Goal: Task Accomplishment & Management: Manage account settings

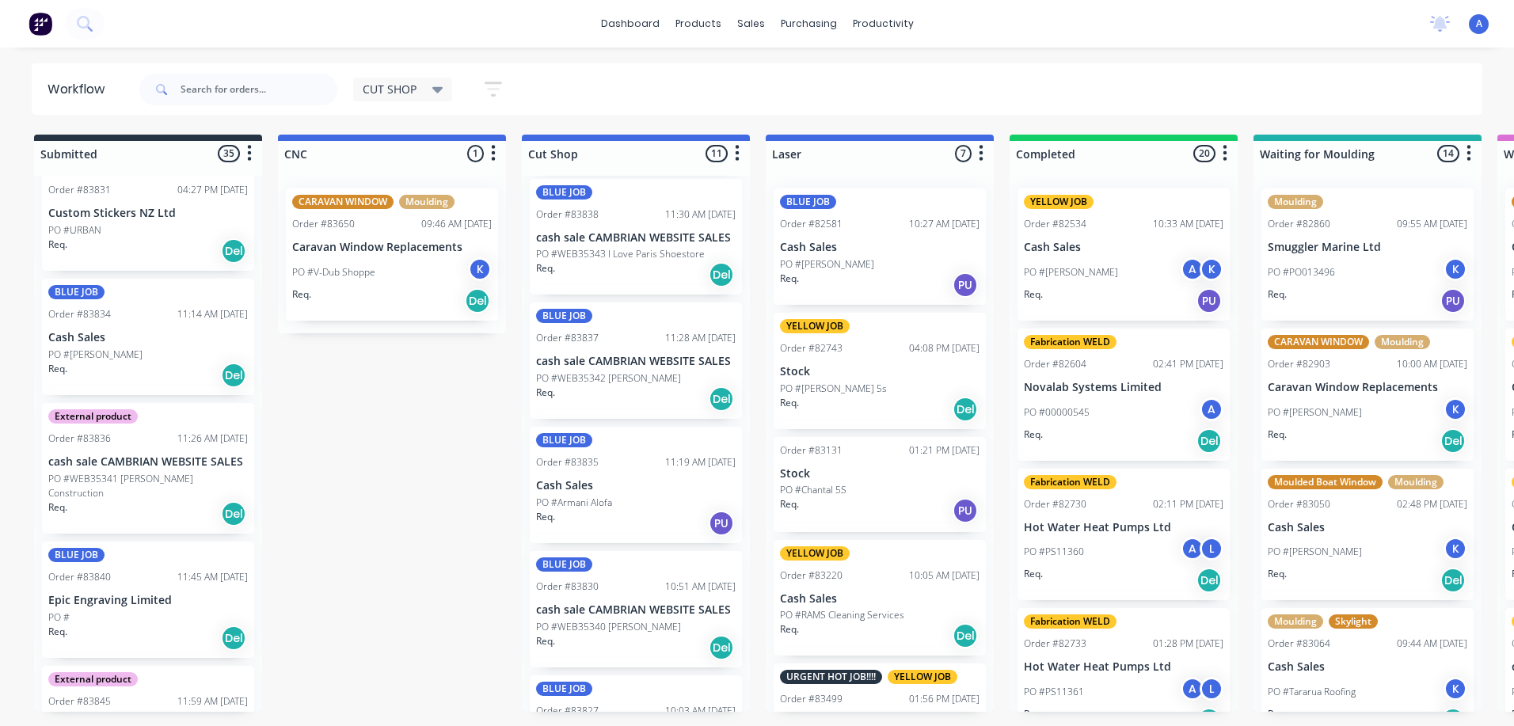
scroll to position [842, 0]
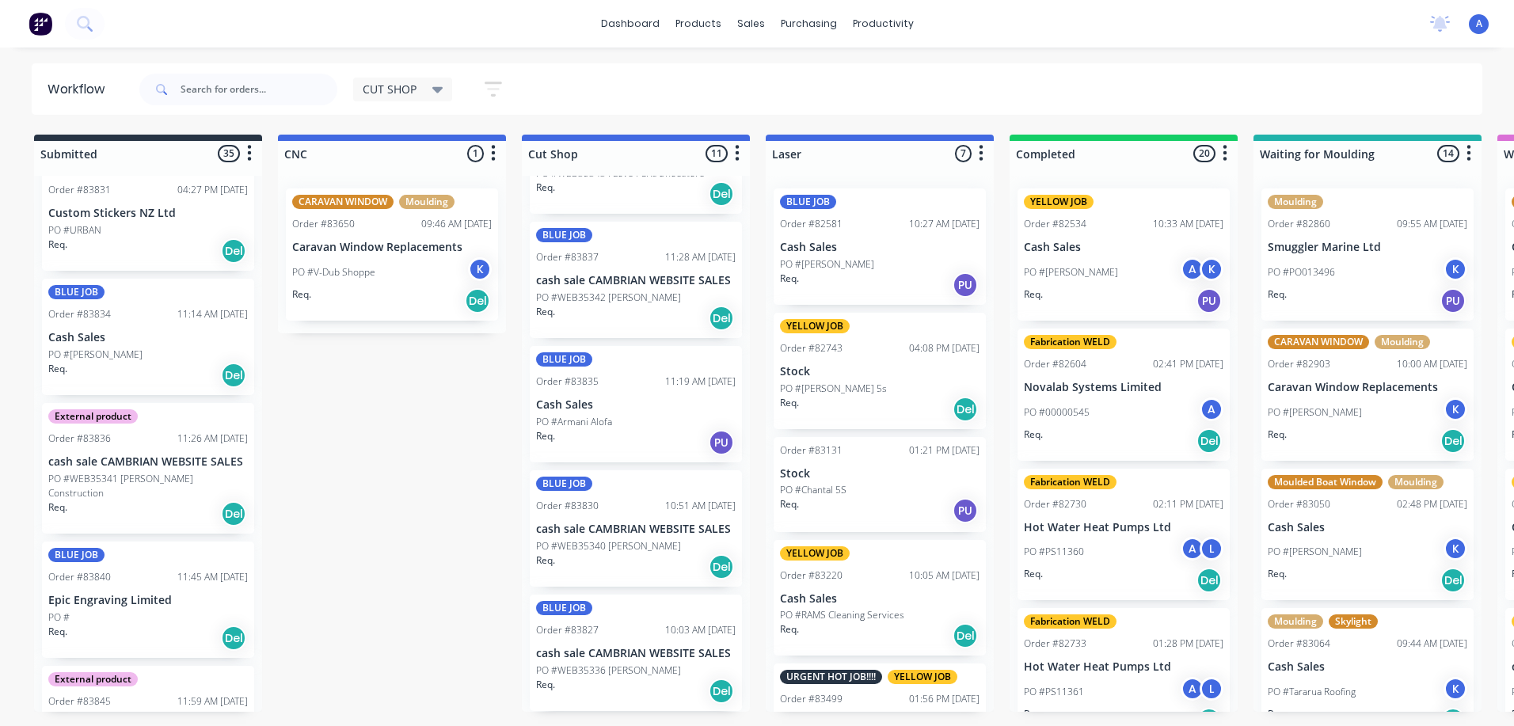
click at [658, 548] on p "PO #WEB35340 [PERSON_NAME]" at bounding box center [608, 546] width 145 height 14
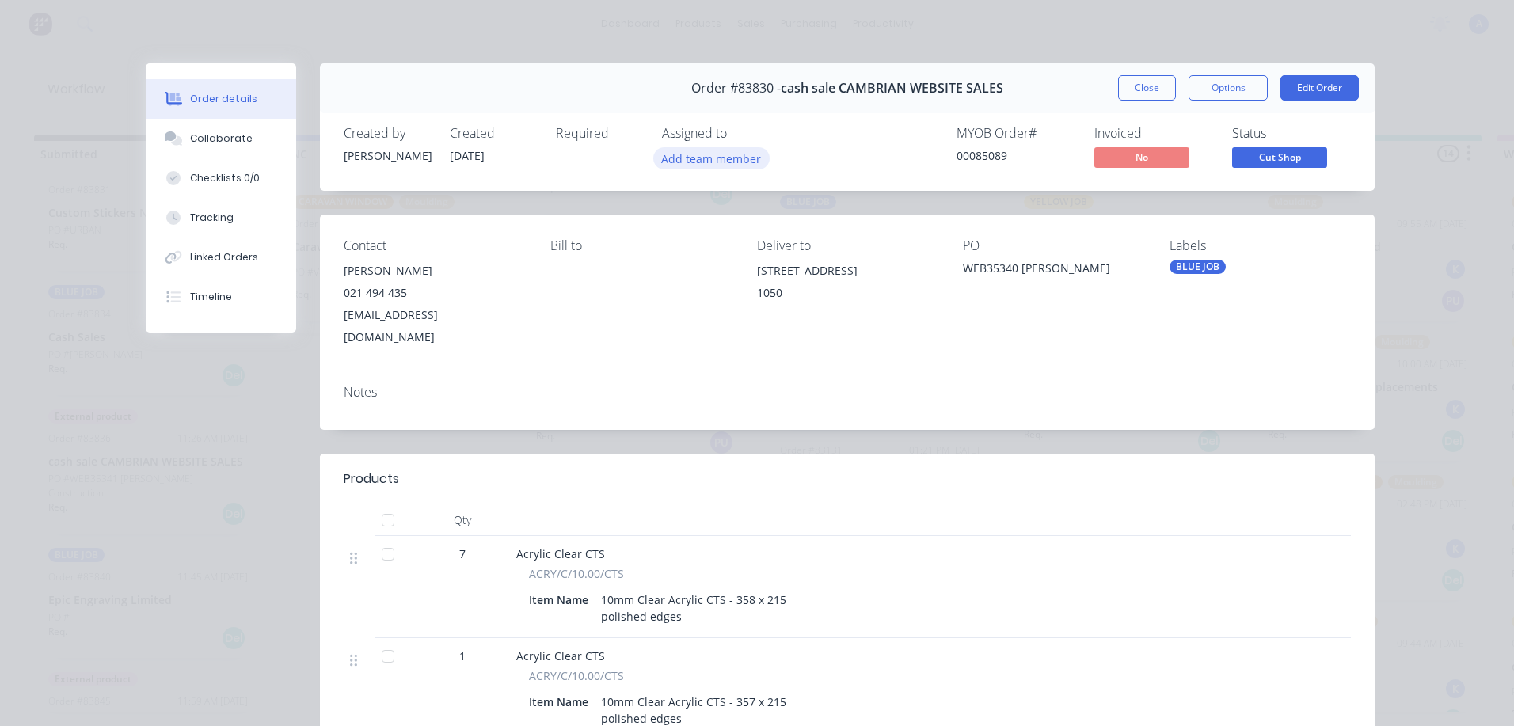
click at [732, 153] on button "Add team member" at bounding box center [711, 157] width 116 height 21
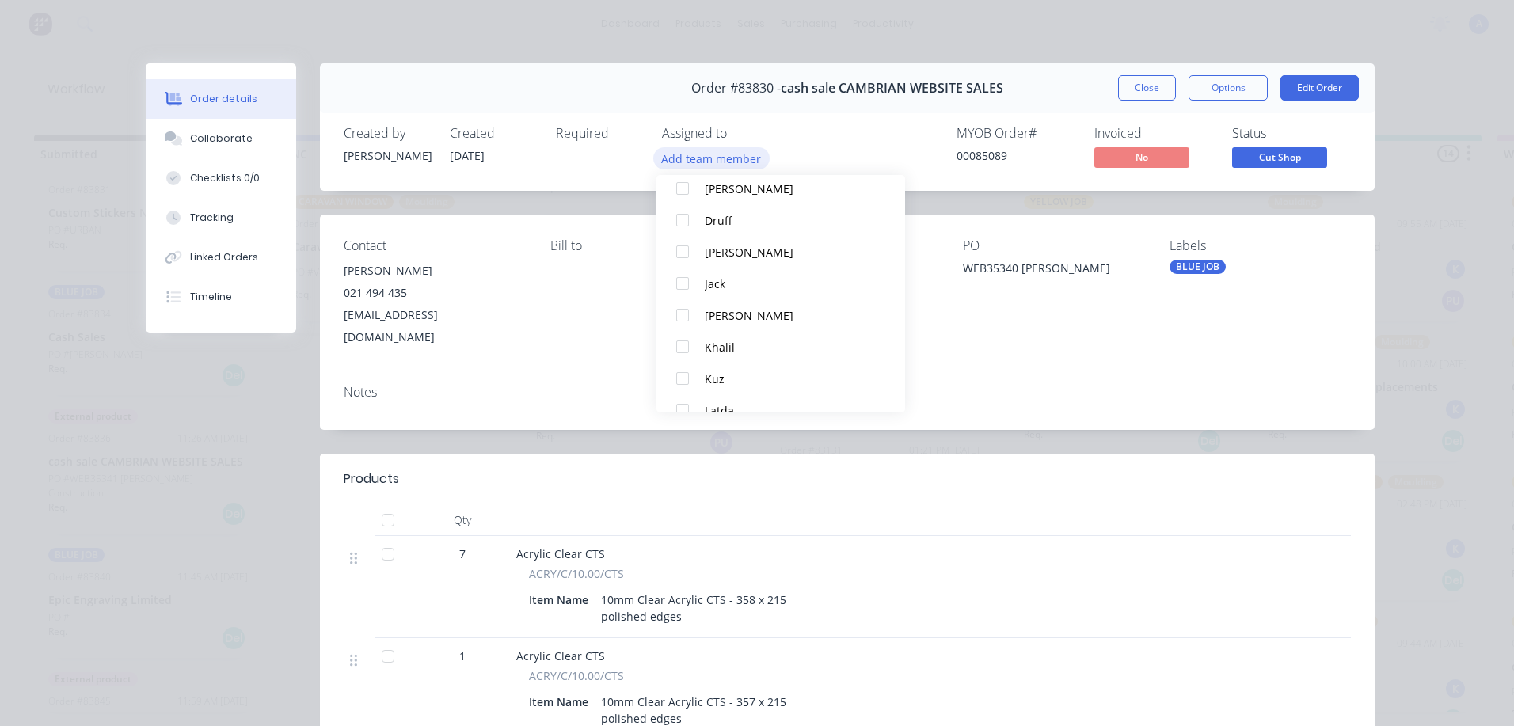
scroll to position [122, 0]
click at [726, 350] on div "Khalil" at bounding box center [788, 346] width 167 height 17
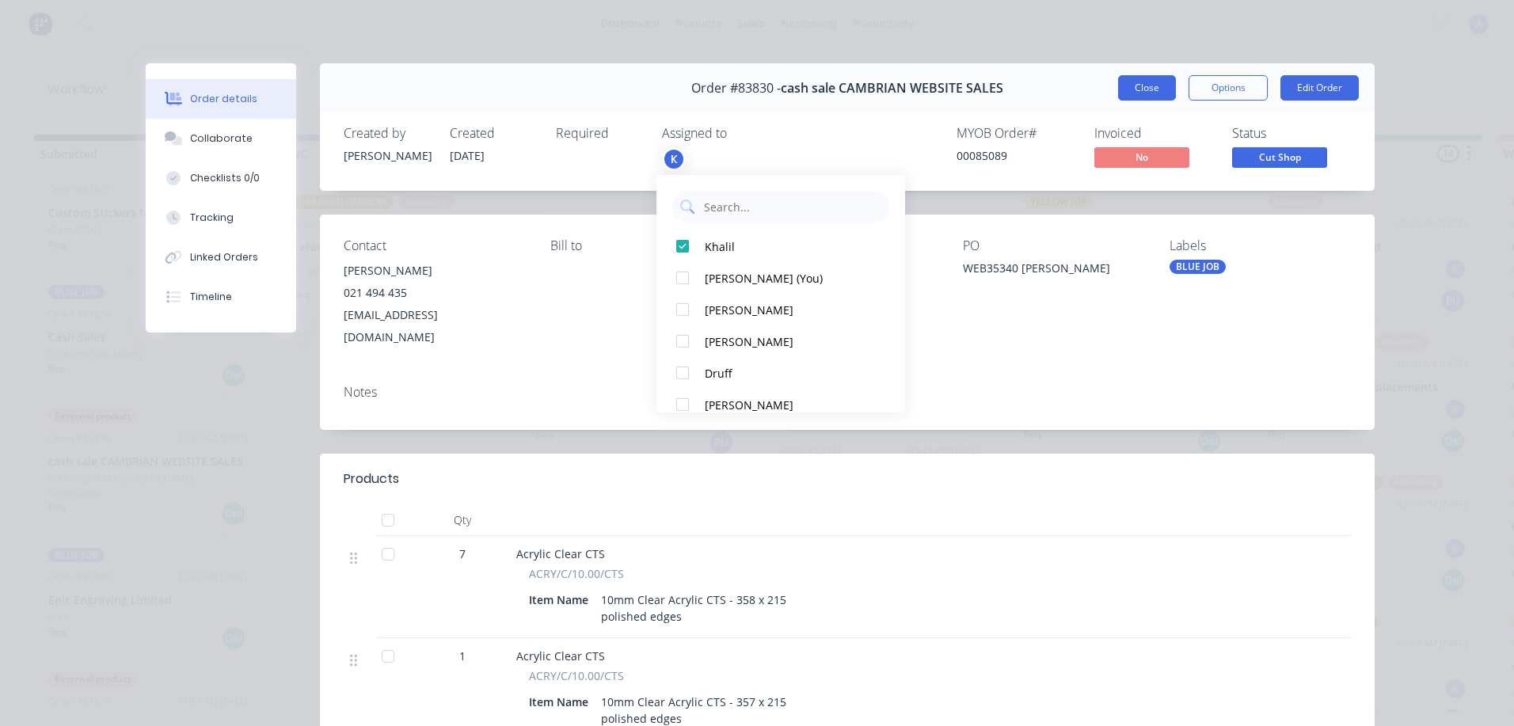
click at [1151, 93] on button "Close" at bounding box center [1147, 87] width 58 height 25
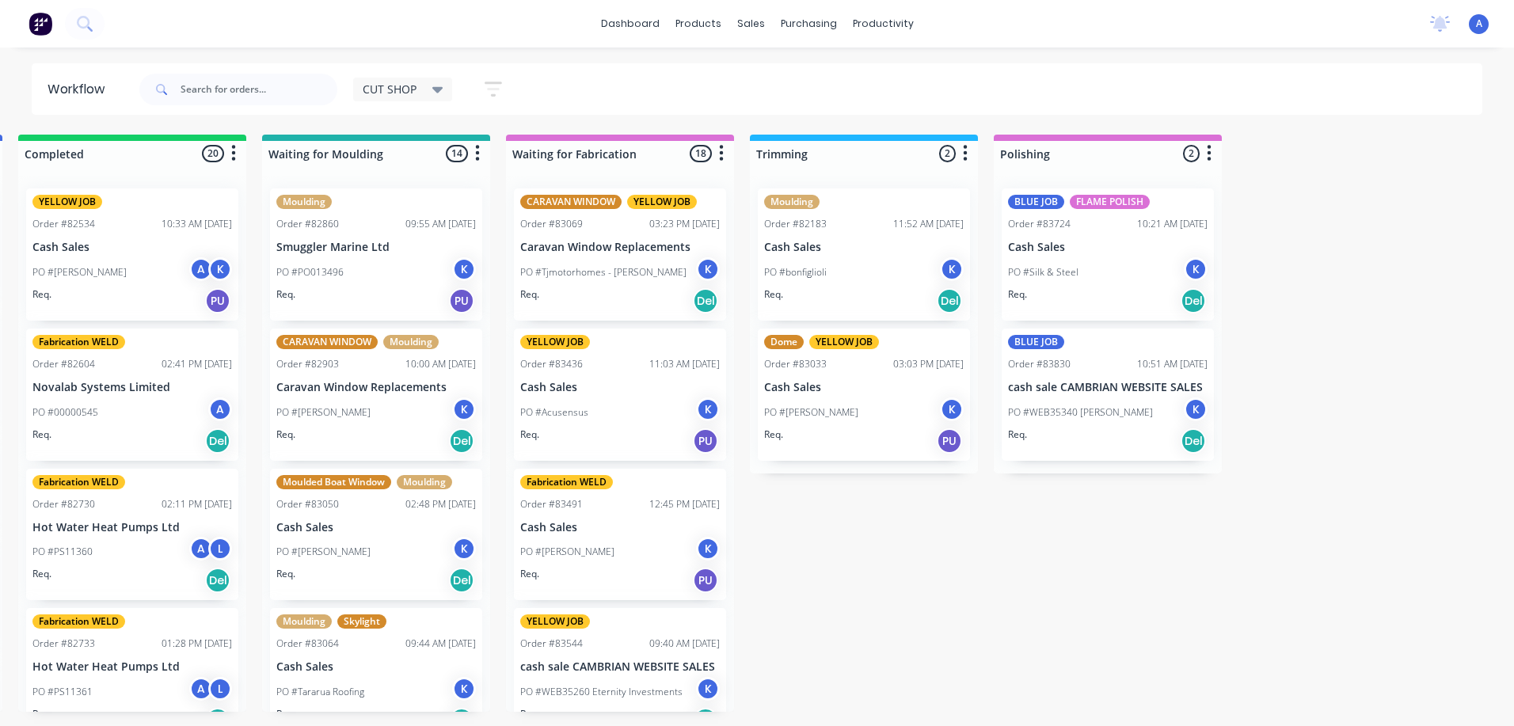
scroll to position [718, 0]
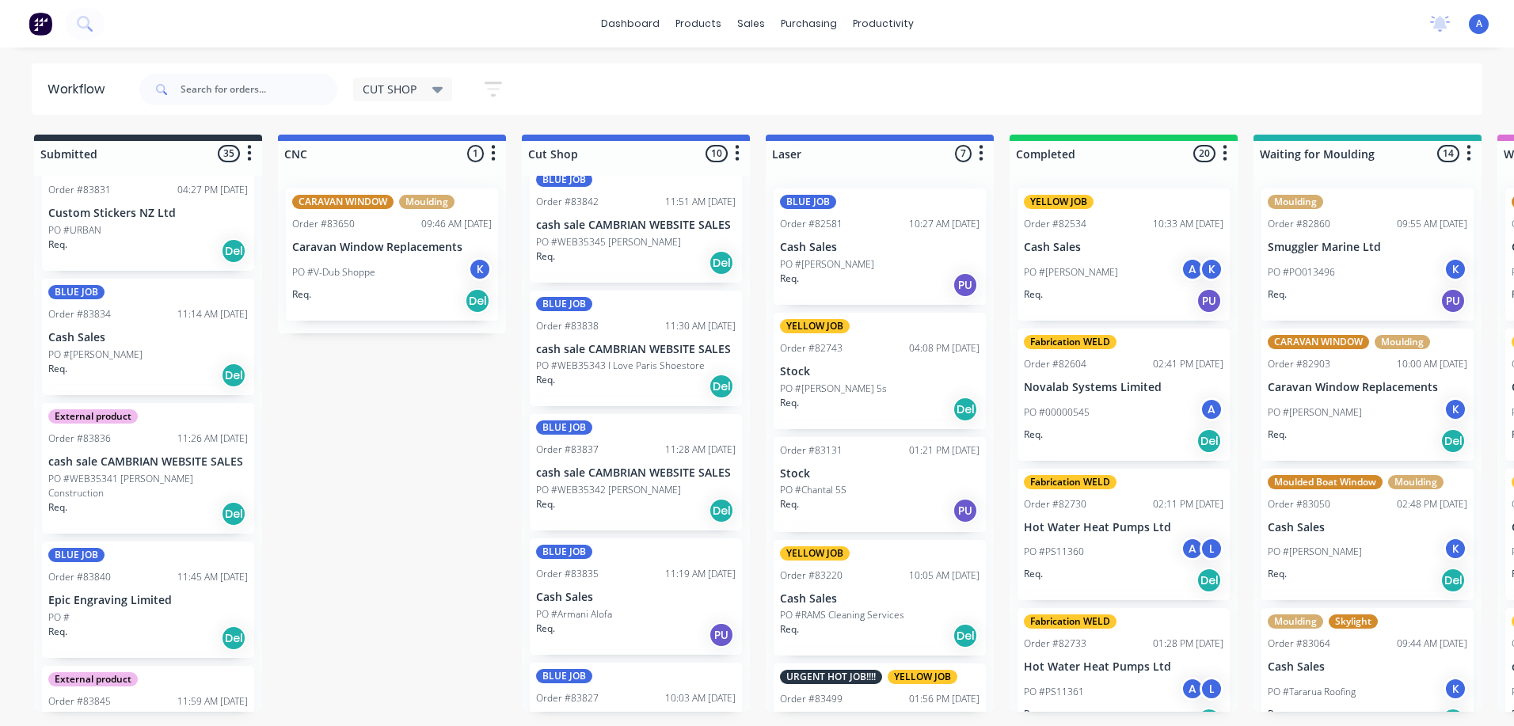
scroll to position [656, 0]
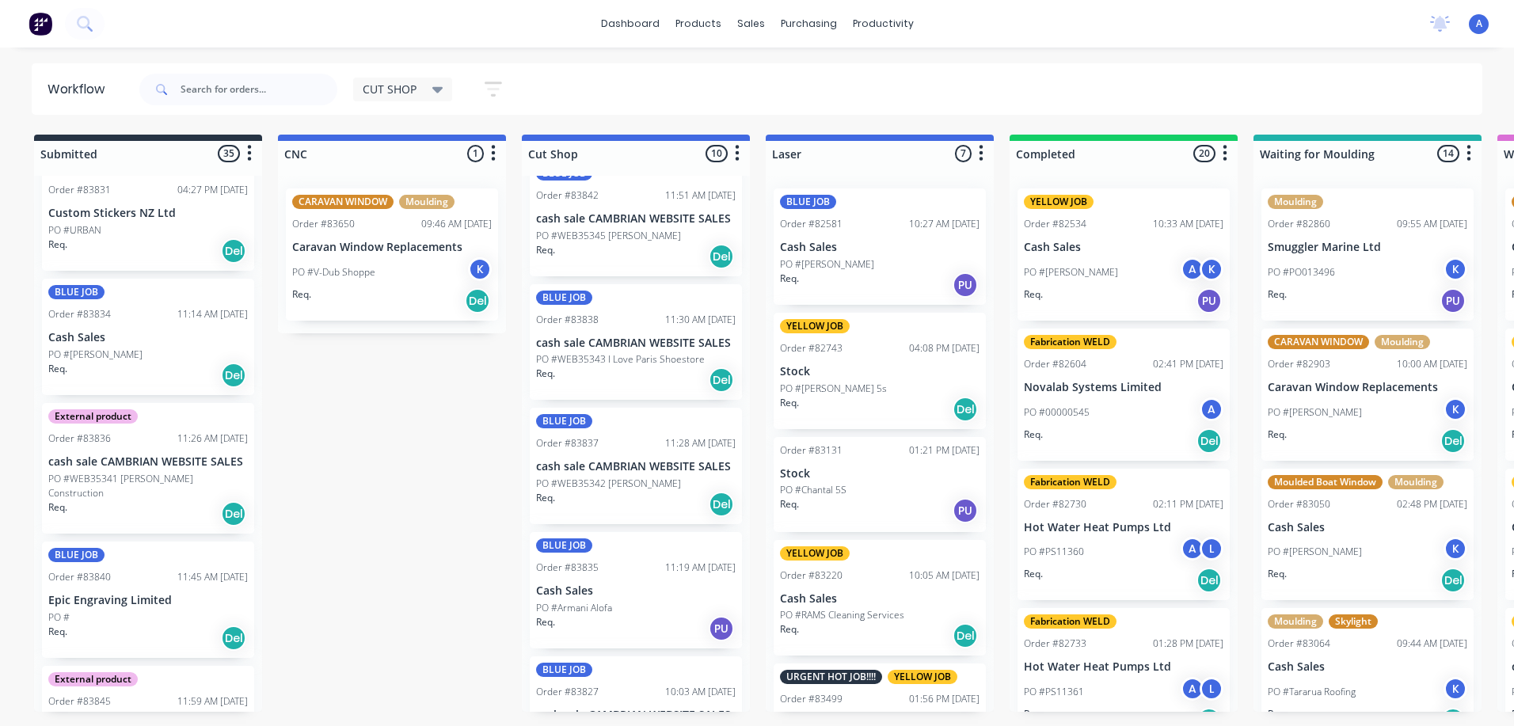
click at [646, 503] on div "Req. Del" at bounding box center [636, 504] width 200 height 27
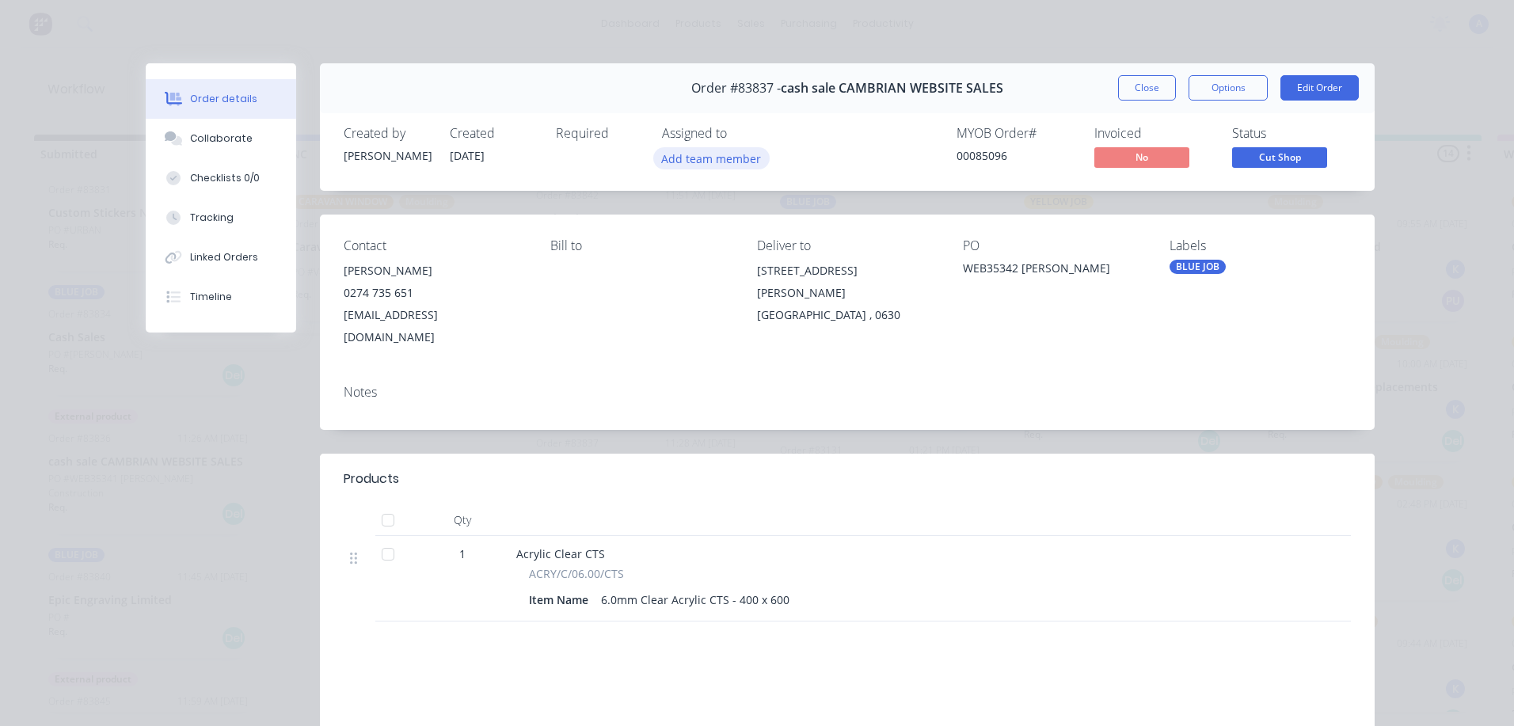
click at [730, 151] on button "Add team member" at bounding box center [711, 157] width 116 height 21
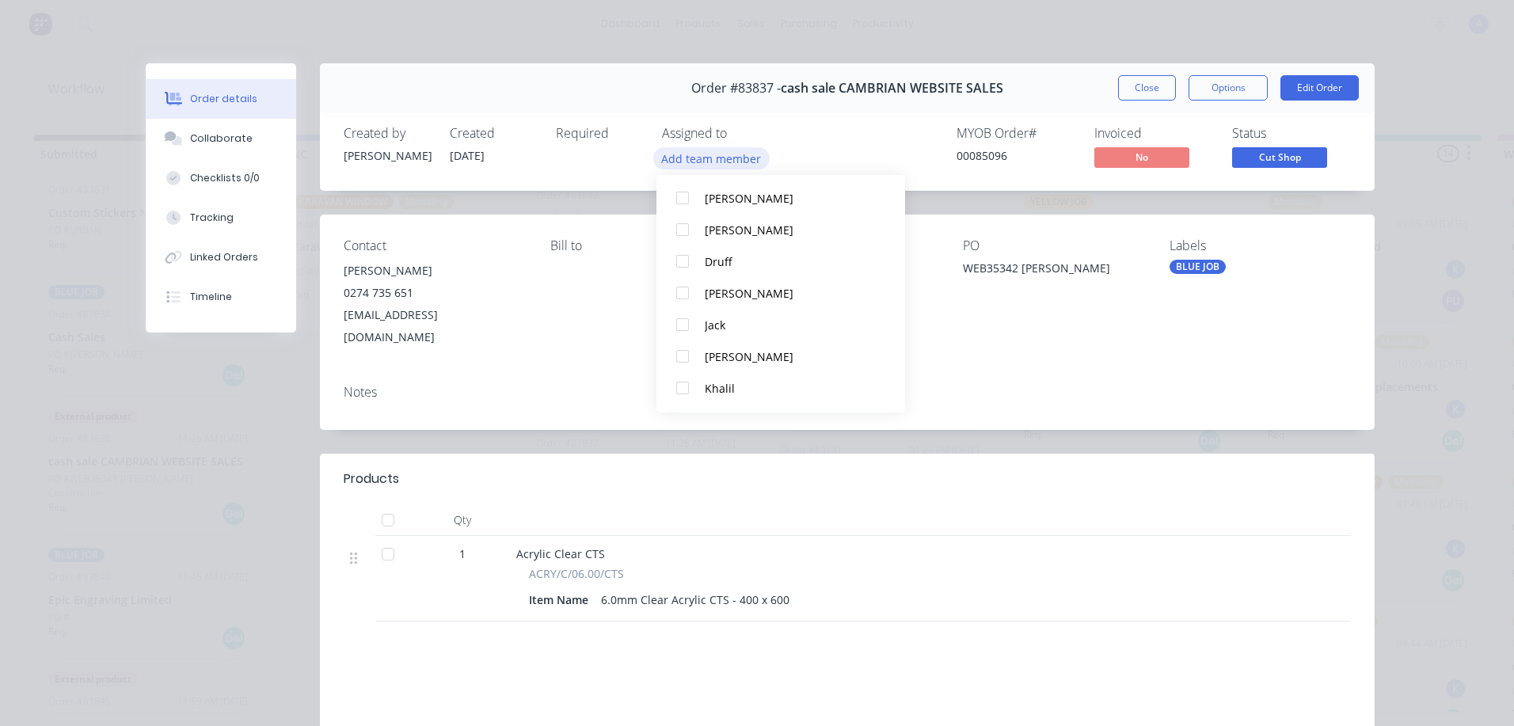
scroll to position [87, 0]
click at [726, 388] on div "Khalil" at bounding box center [788, 381] width 167 height 17
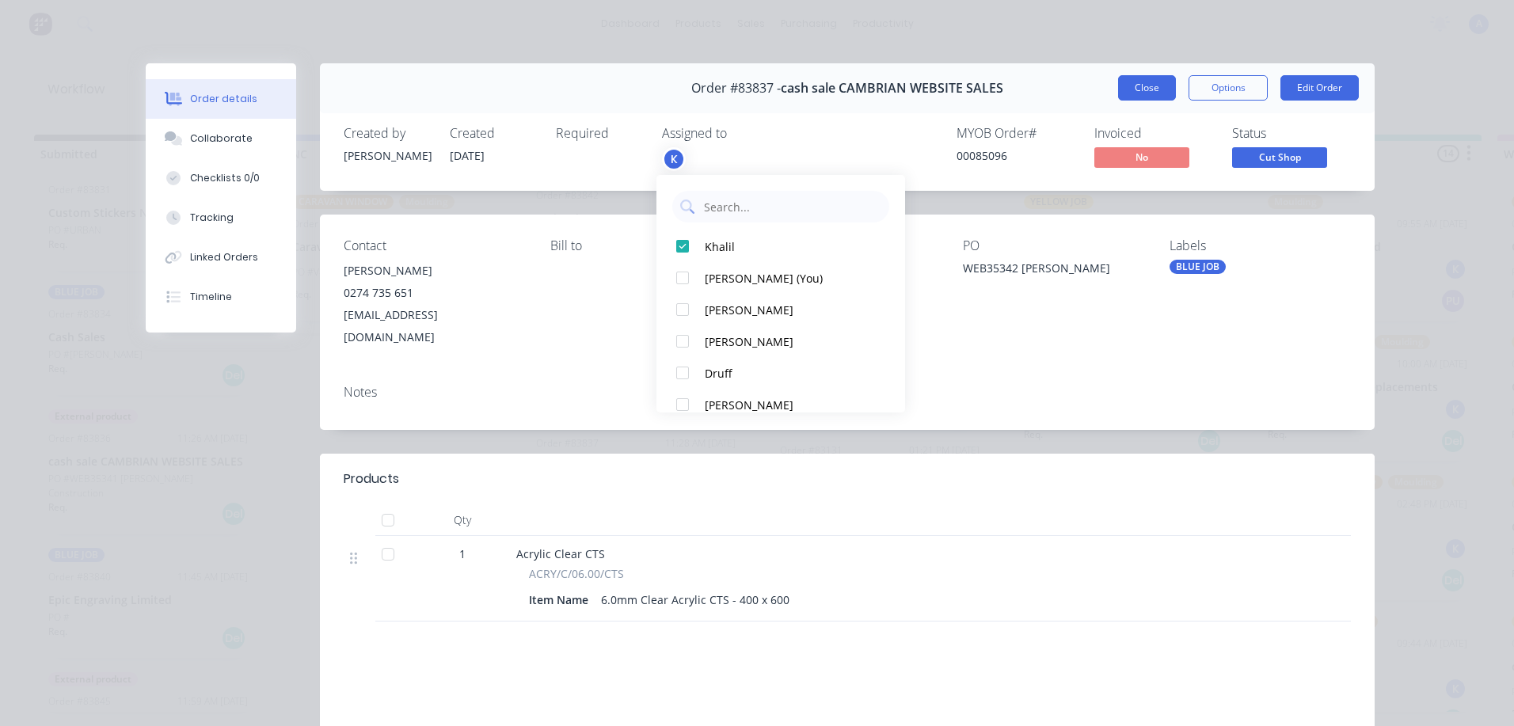
click at [1132, 94] on button "Close" at bounding box center [1147, 87] width 58 height 25
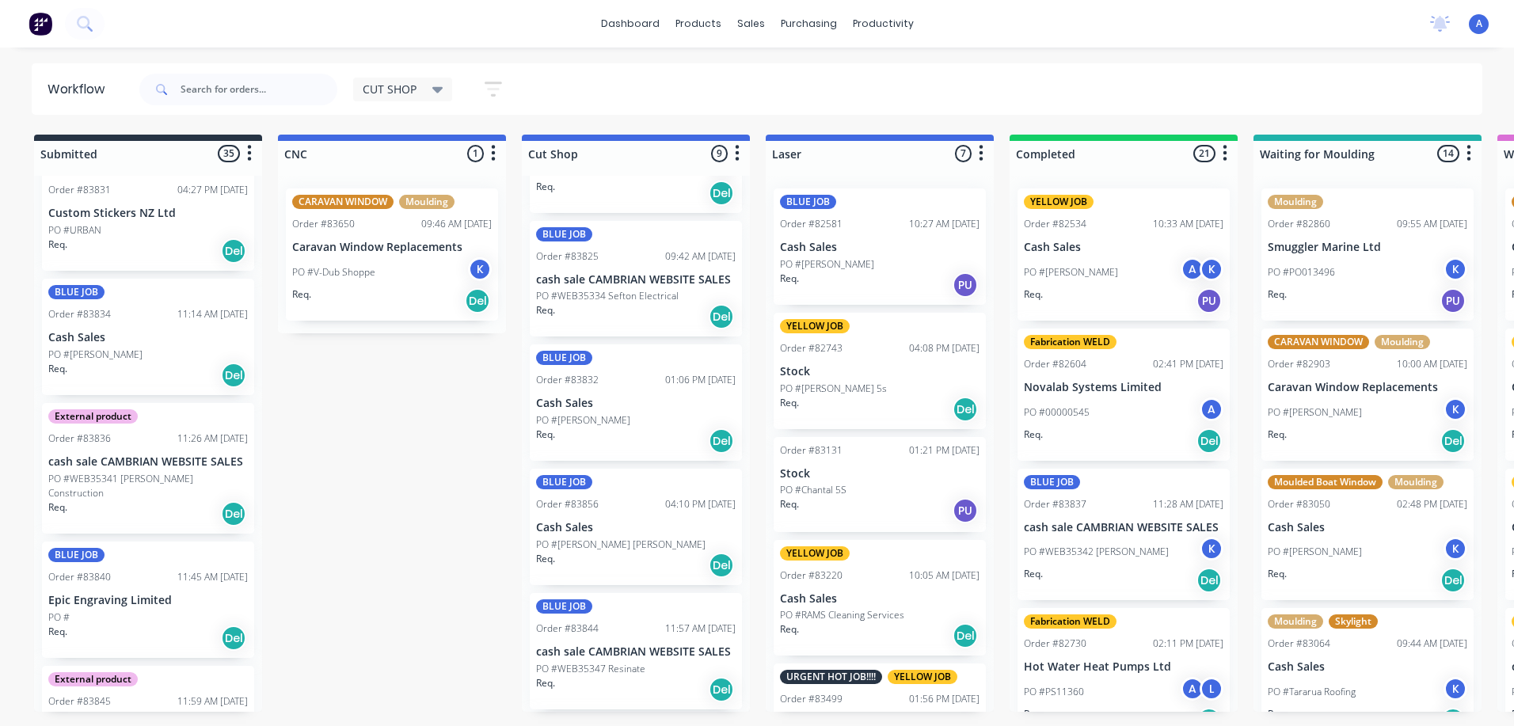
scroll to position [97, 0]
click at [662, 309] on div "Req. Del" at bounding box center [636, 318] width 200 height 27
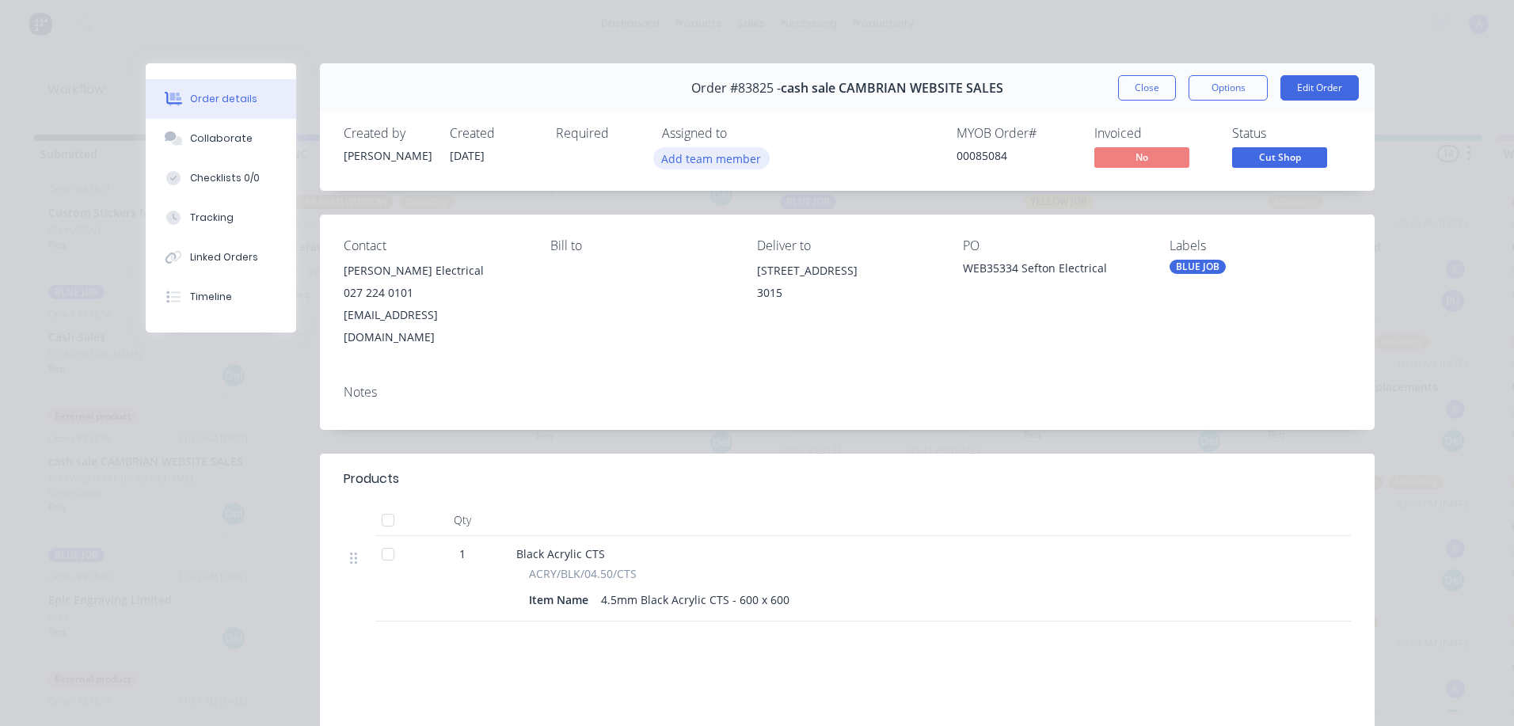
click at [738, 158] on button "Add team member" at bounding box center [711, 157] width 116 height 21
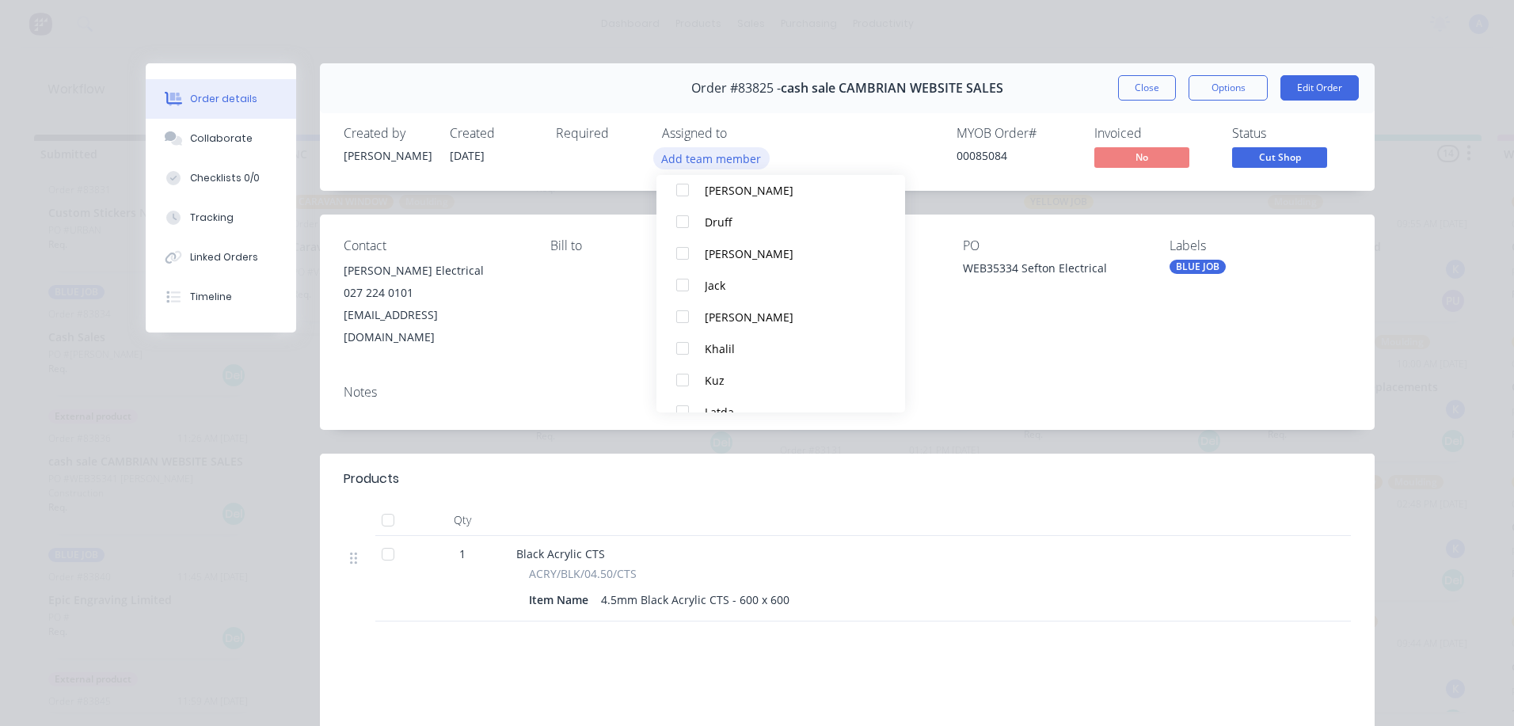
scroll to position [124, 0]
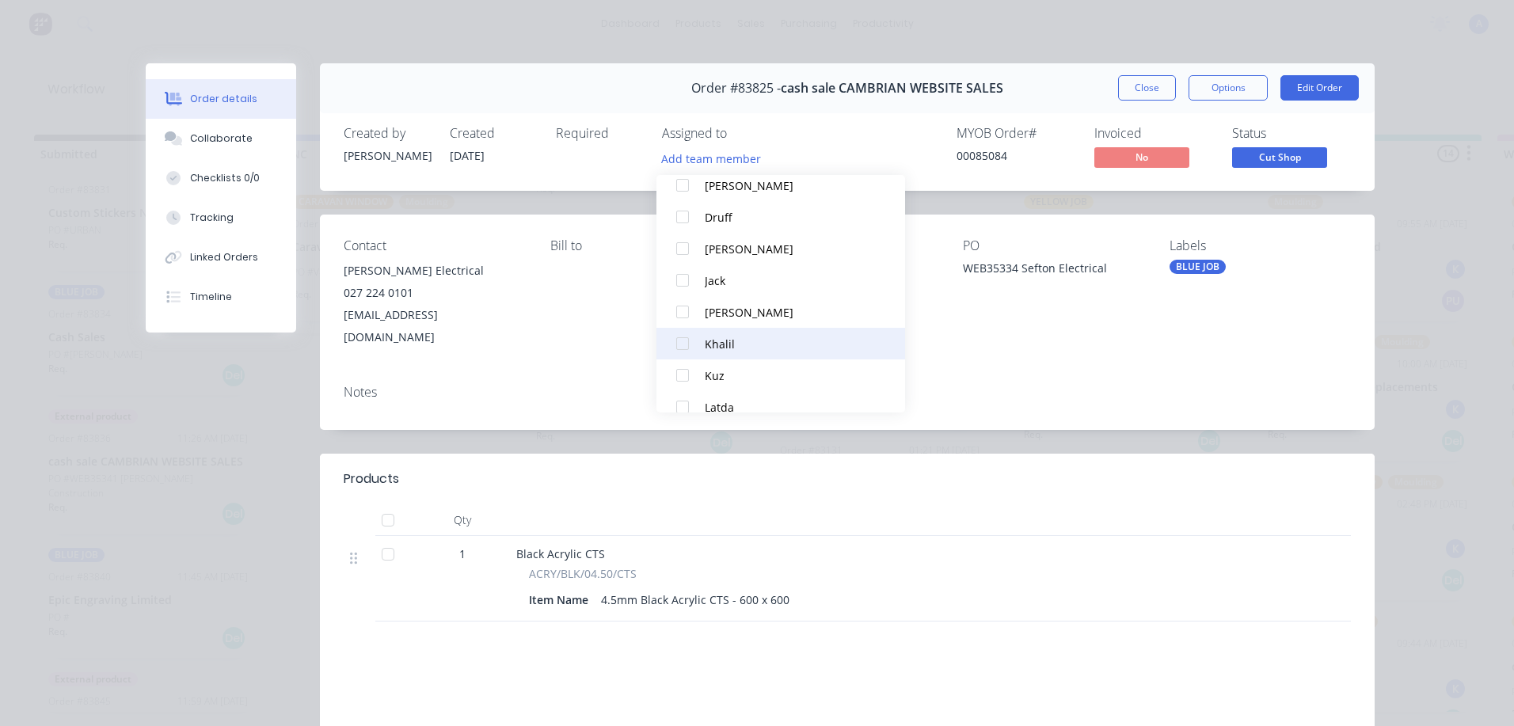
click at [733, 356] on button "Khalil" at bounding box center [780, 344] width 249 height 32
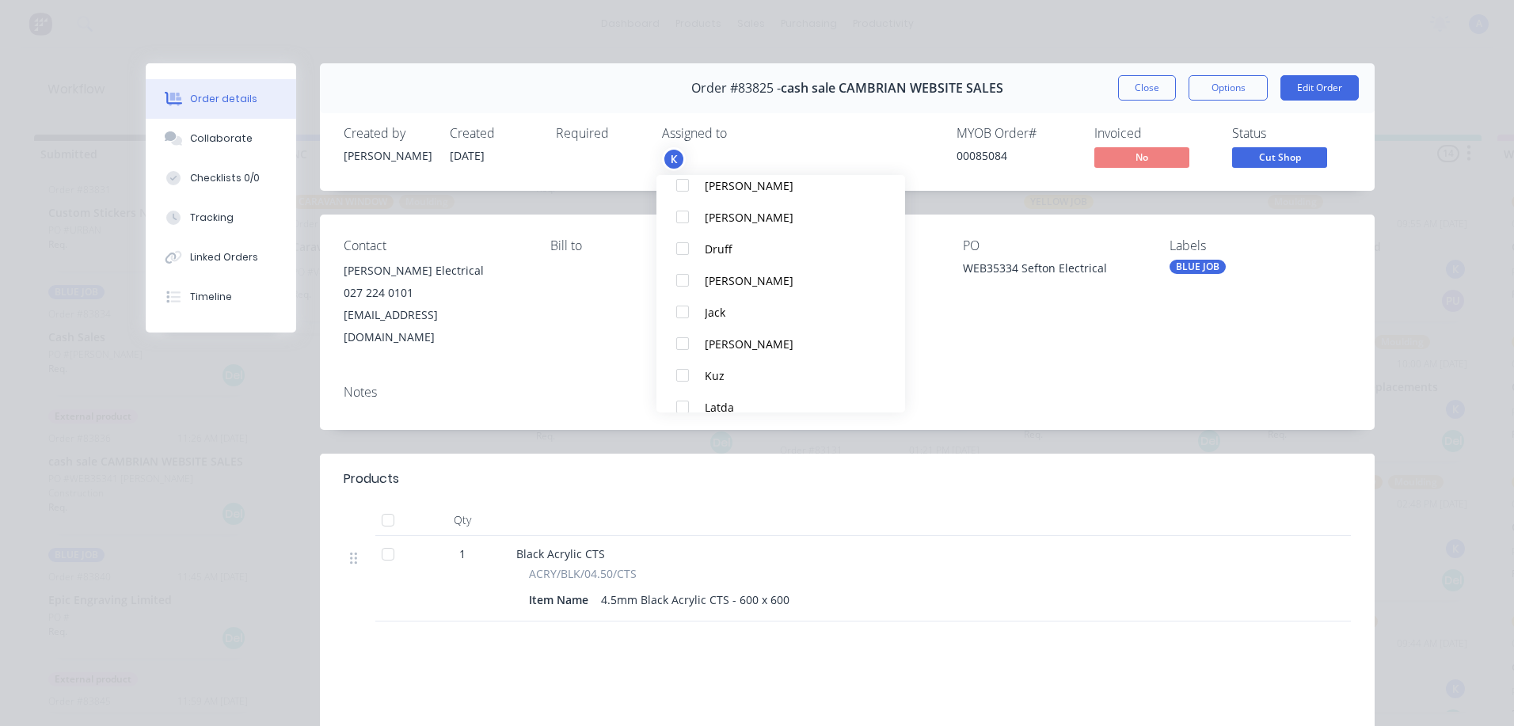
scroll to position [0, 0]
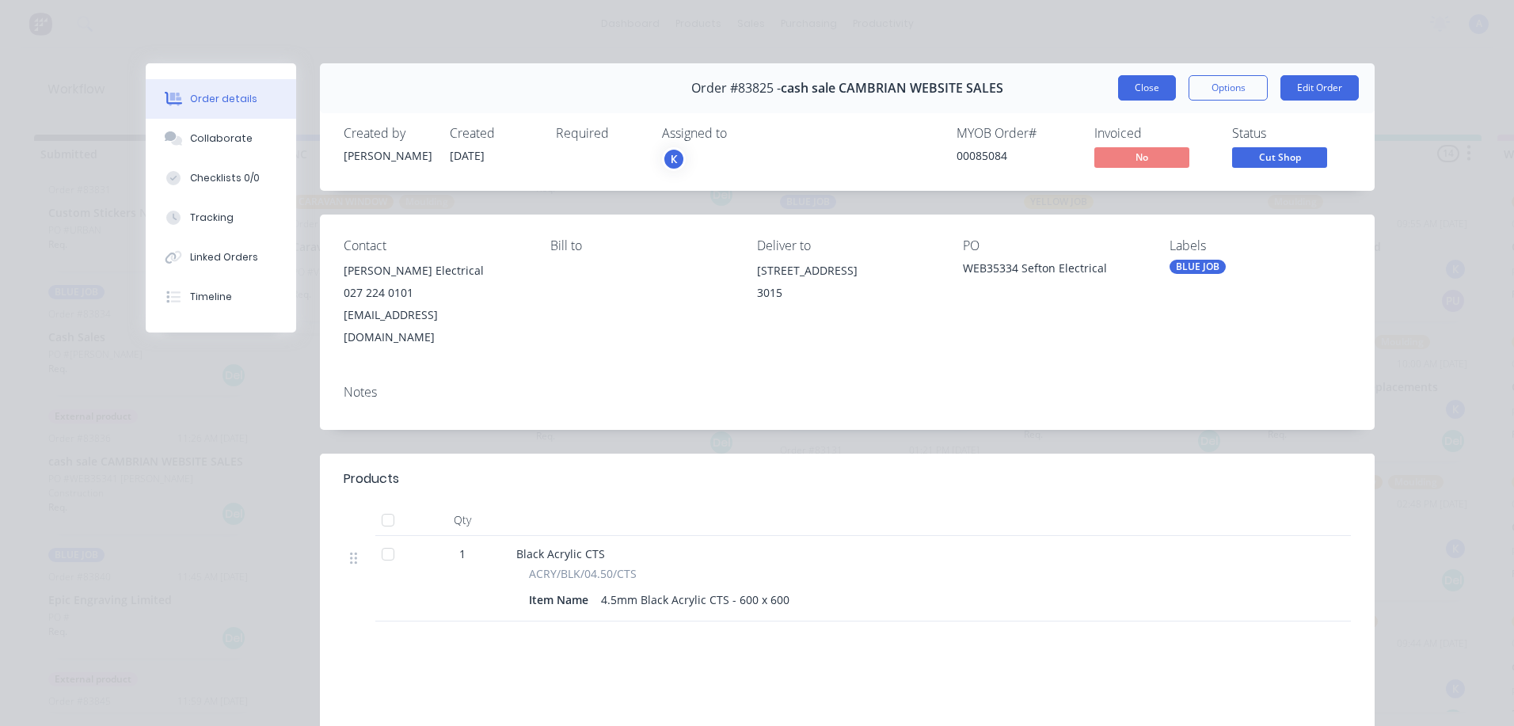
click at [1139, 88] on button "Close" at bounding box center [1147, 87] width 58 height 25
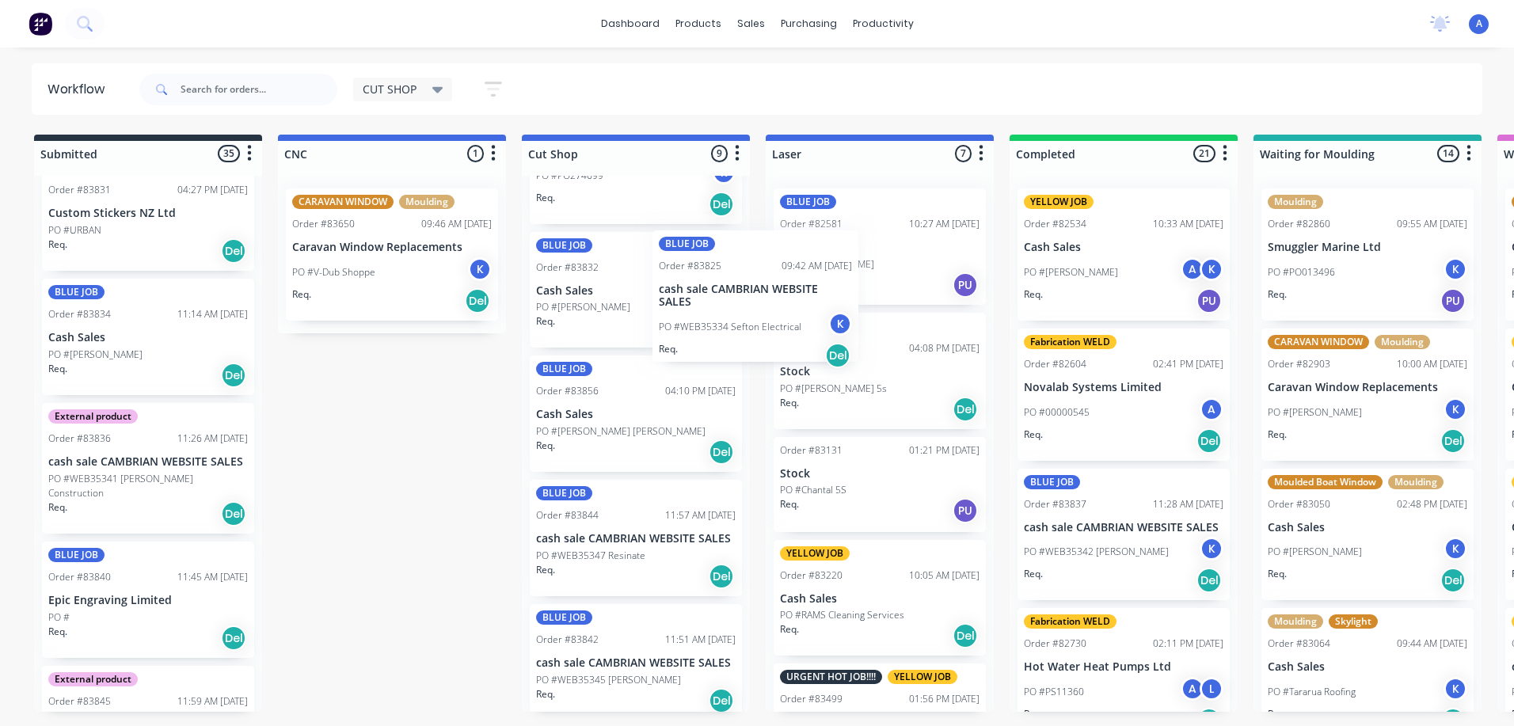
scroll to position [87, 0]
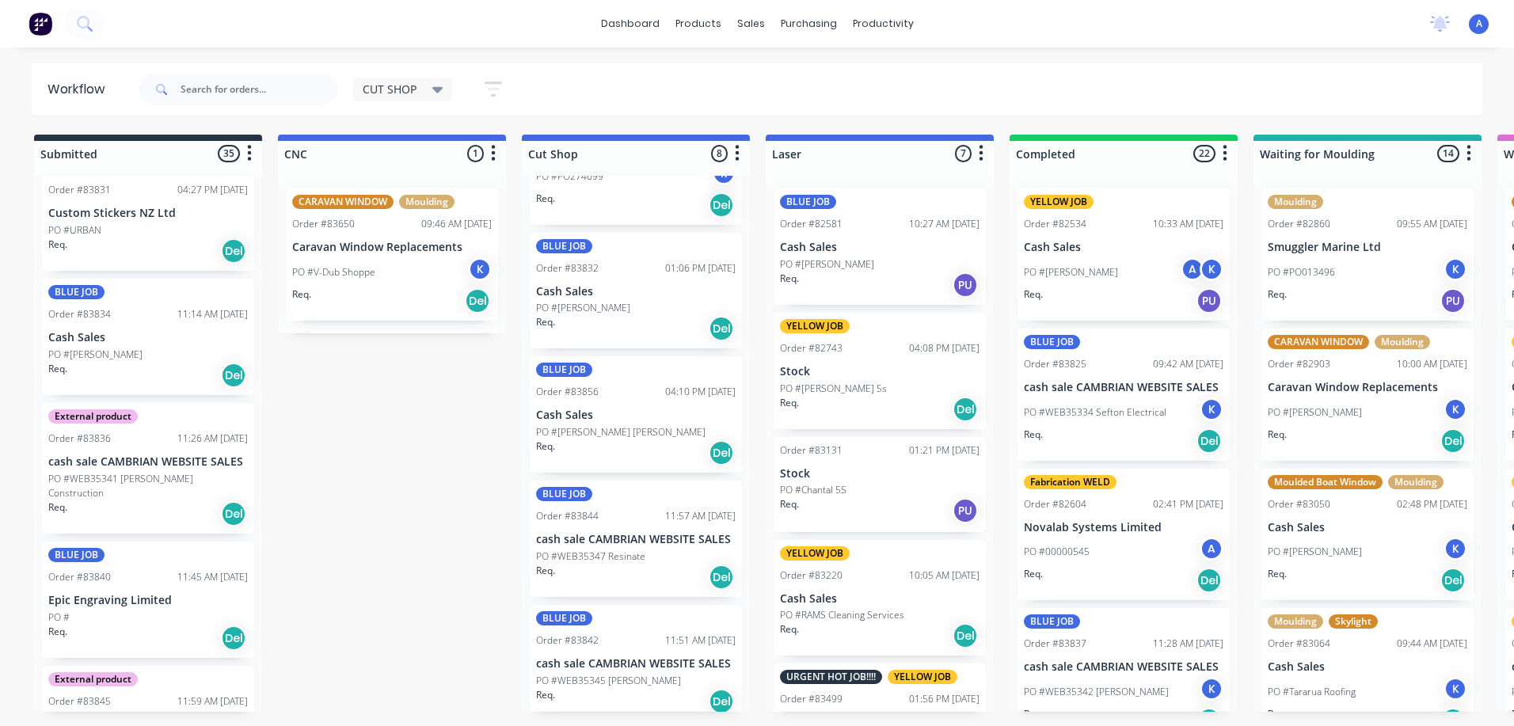
click at [626, 450] on div "Req. Del" at bounding box center [636, 452] width 200 height 27
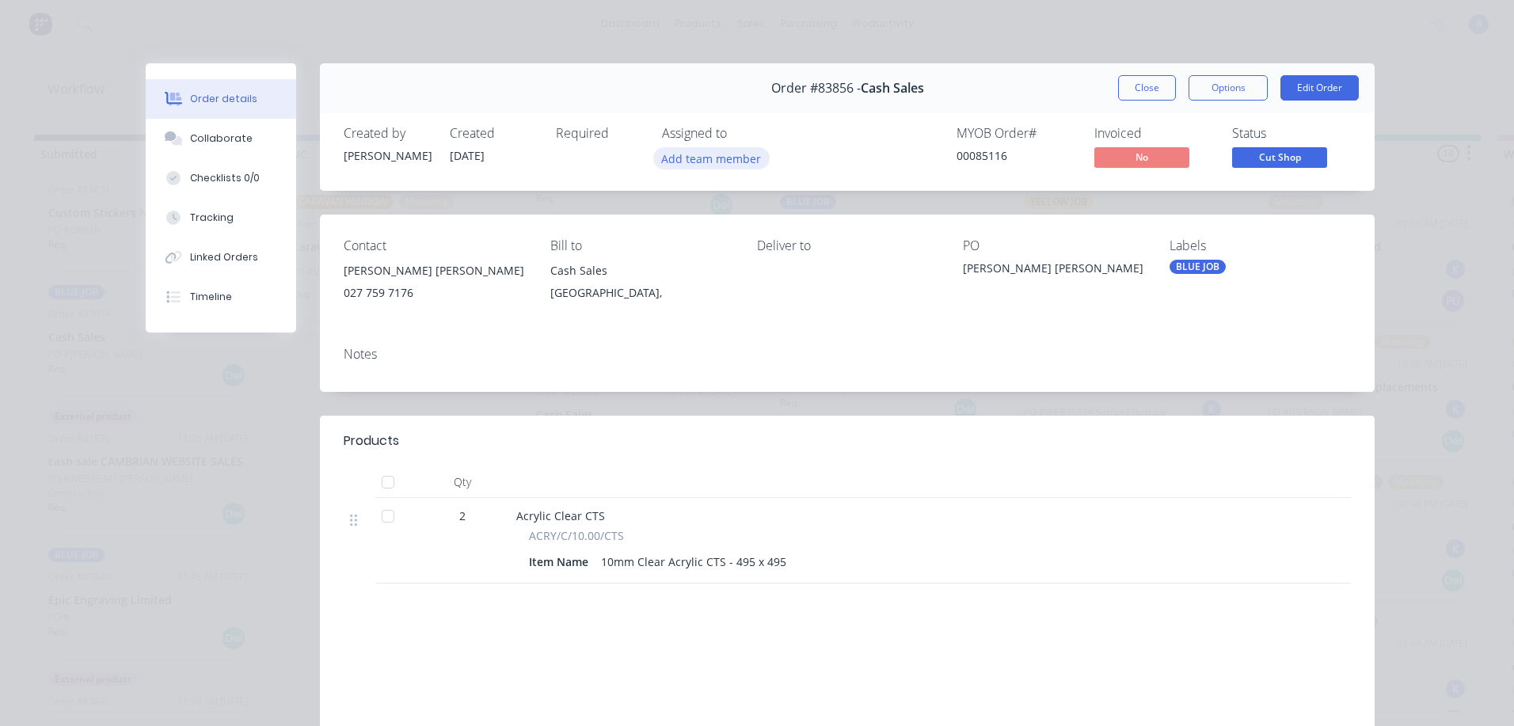
click at [731, 160] on button "Add team member" at bounding box center [711, 157] width 116 height 21
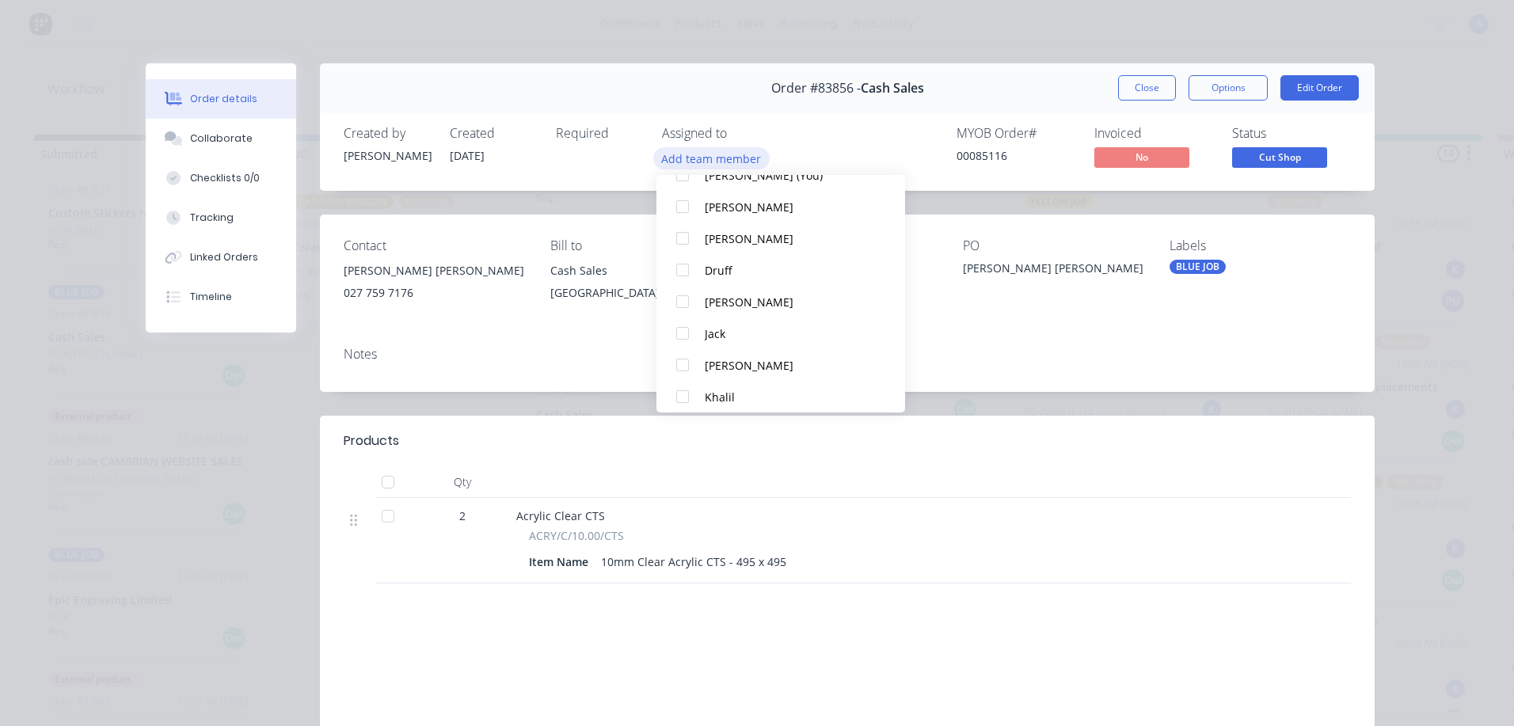
scroll to position [72, 0]
click at [732, 401] on div "Khalil" at bounding box center [788, 396] width 167 height 17
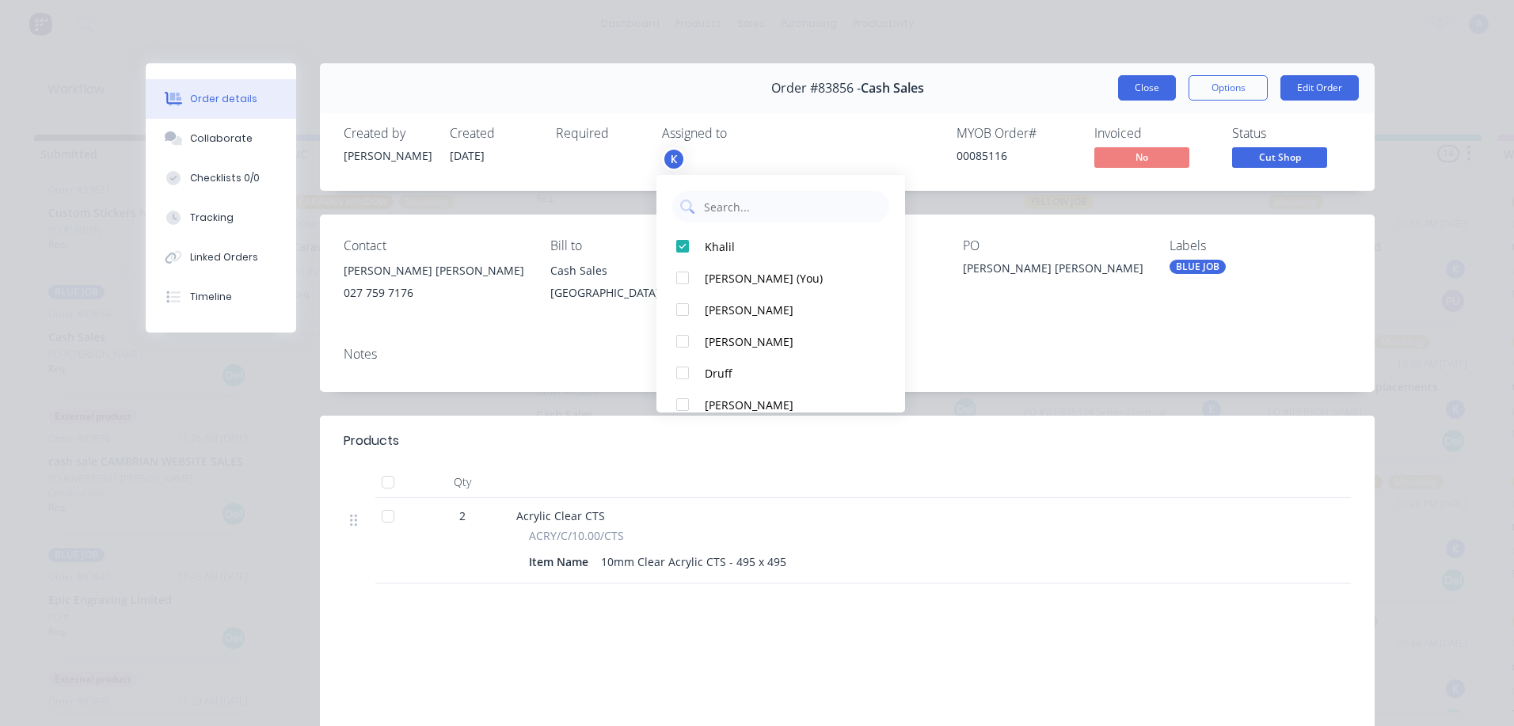
click at [1143, 95] on button "Close" at bounding box center [1147, 87] width 58 height 25
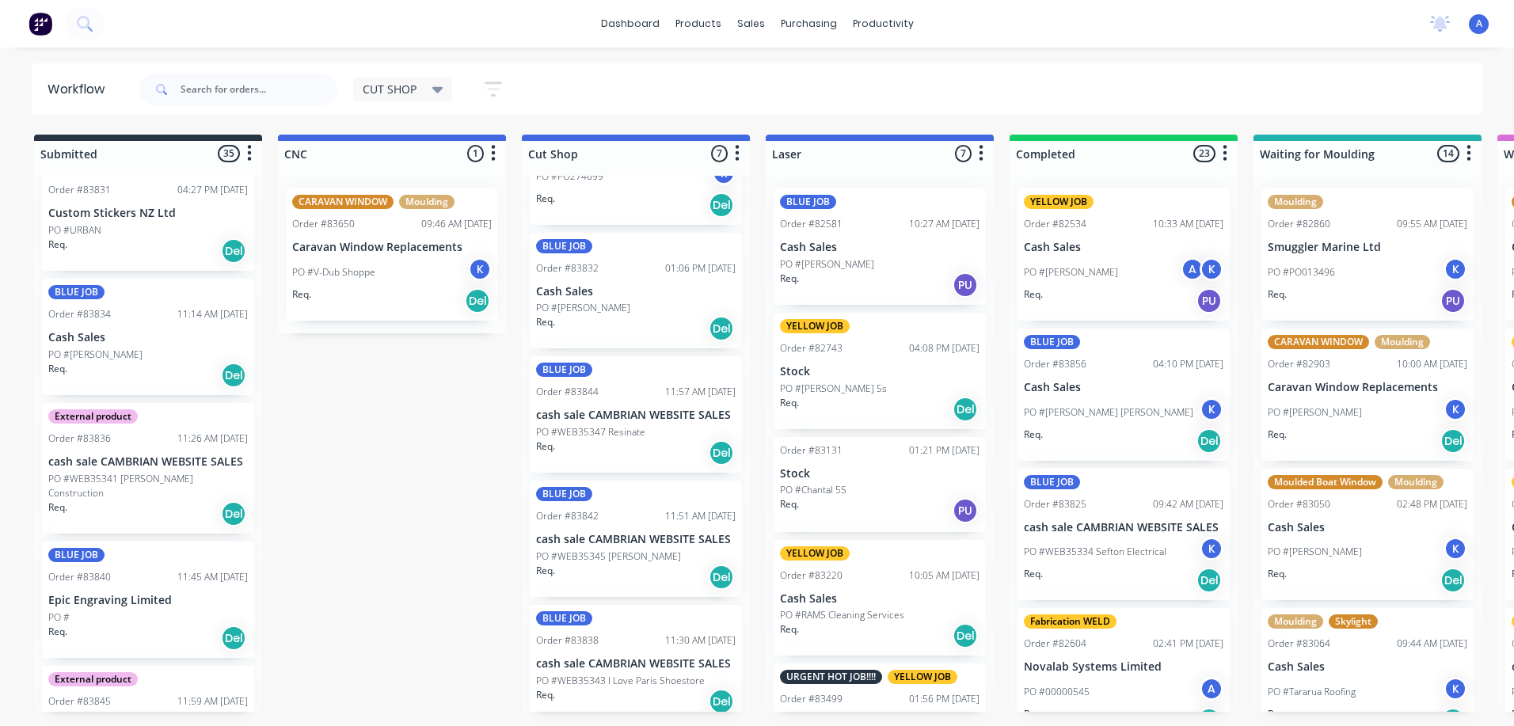
click at [631, 437] on p "PO #WEB35347 Resinate" at bounding box center [590, 432] width 109 height 14
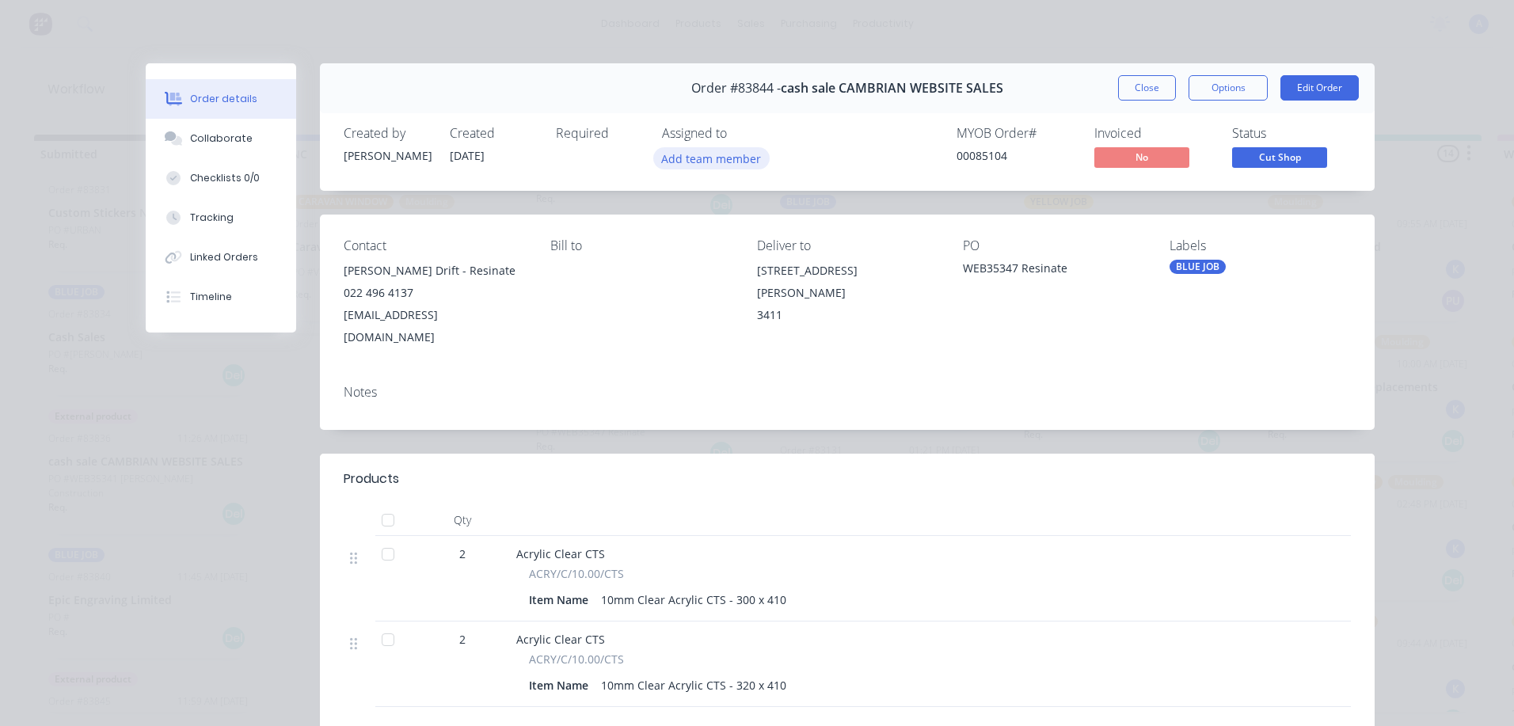
click at [719, 162] on button "Add team member" at bounding box center [711, 157] width 116 height 21
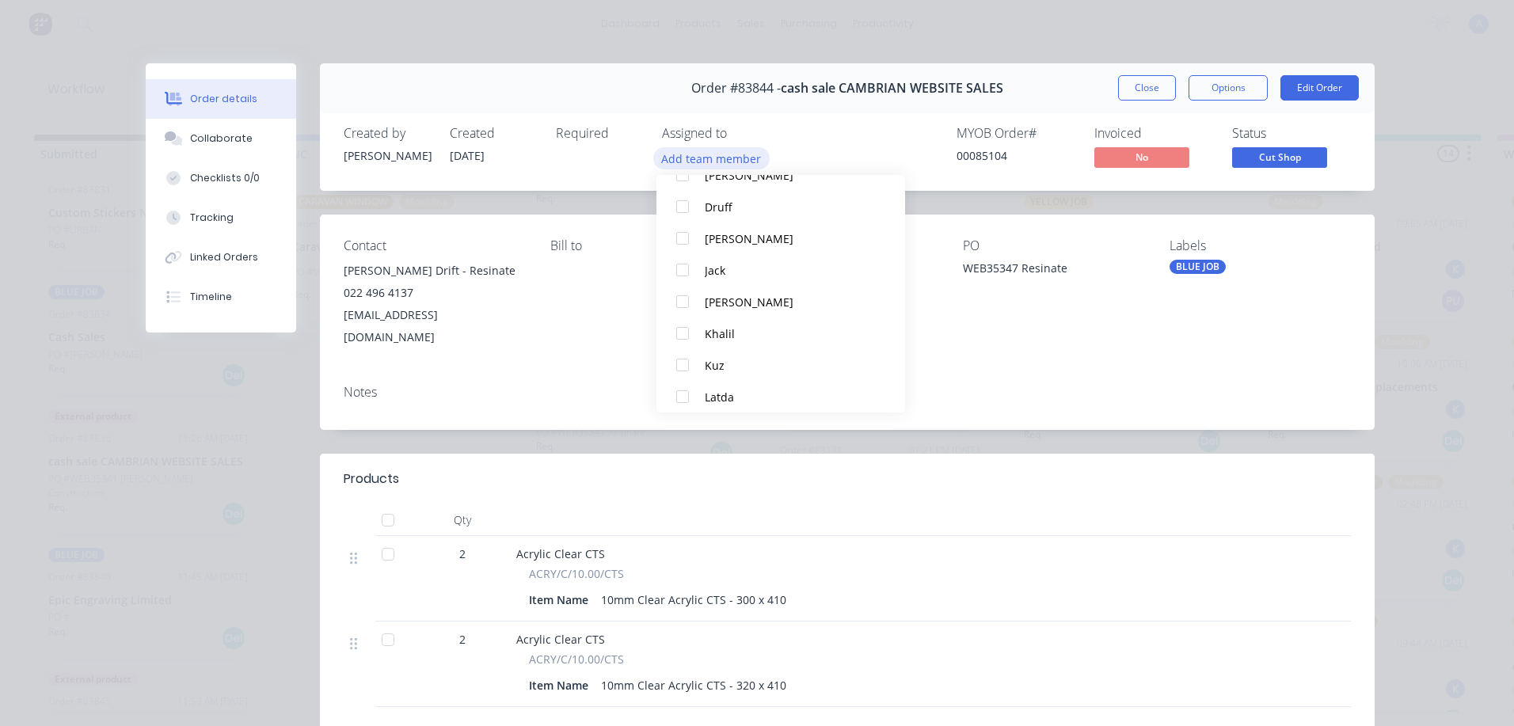
scroll to position [138, 0]
click at [732, 334] on div "Khalil" at bounding box center [788, 330] width 167 height 17
click at [1132, 92] on button "Close" at bounding box center [1147, 87] width 58 height 25
